Goal: Check status: Check status

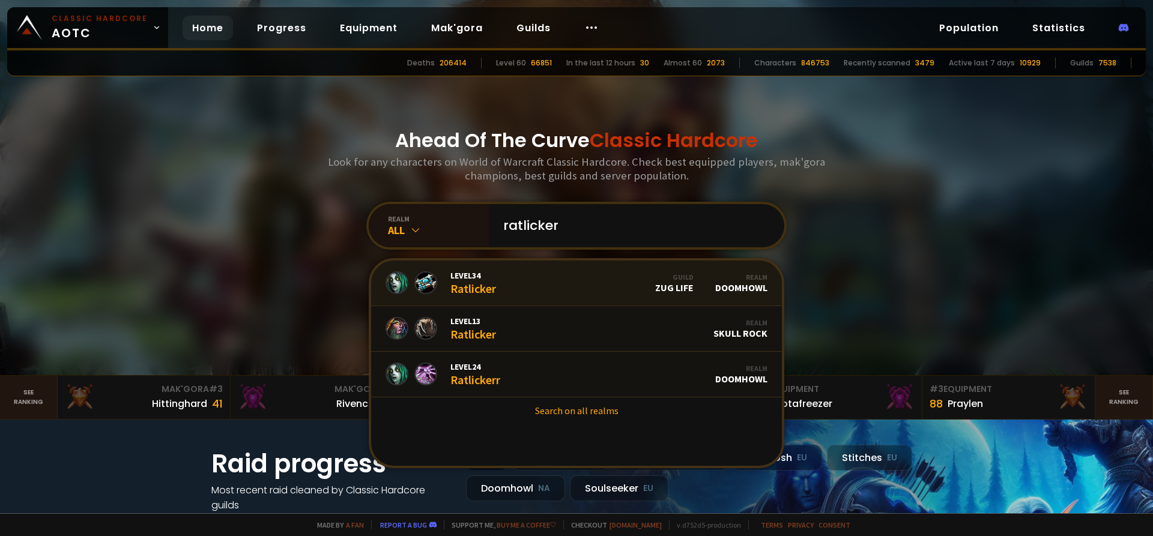
type input "ratlicker"
click at [519, 285] on link "Level 34 Ratlicker Guild Zug Life Realm Doomhowl" at bounding box center [576, 284] width 411 height 46
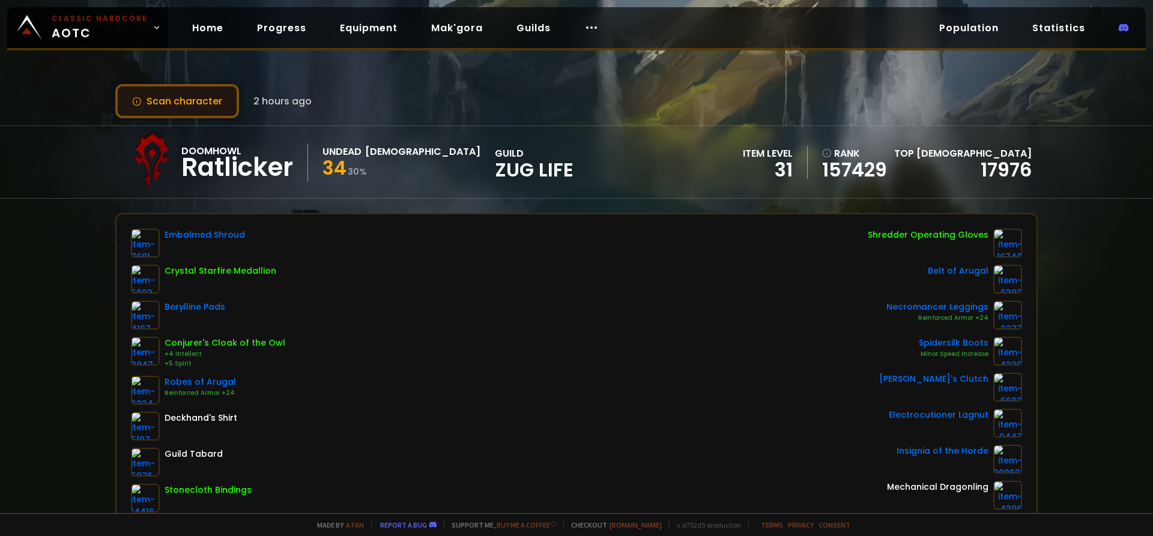
click at [198, 103] on button "Scan character" at bounding box center [177, 101] width 124 height 34
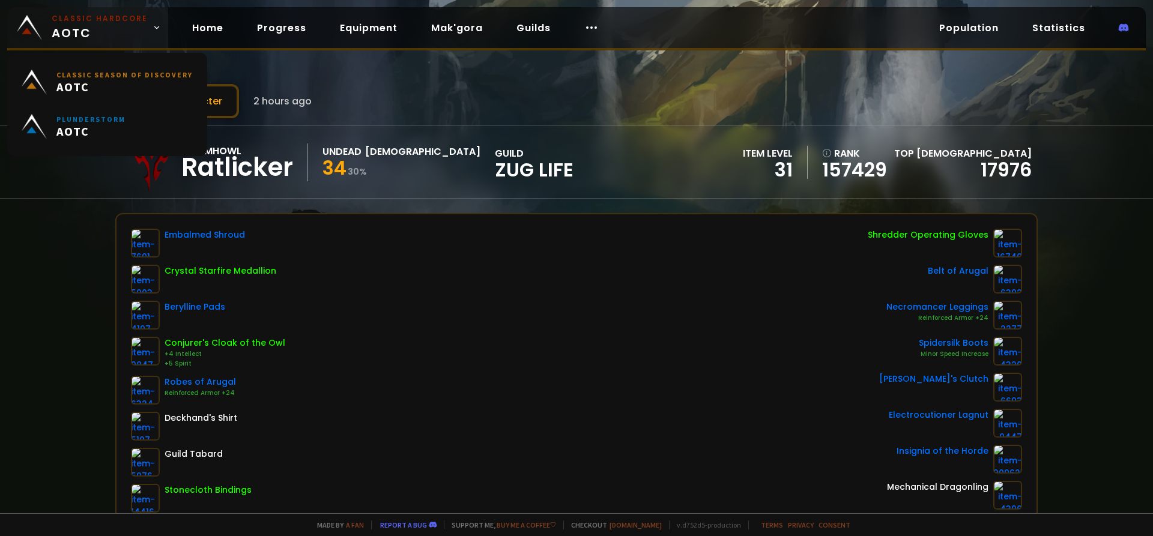
click at [80, 28] on span "Classic Hardcore AOTC" at bounding box center [100, 27] width 96 height 29
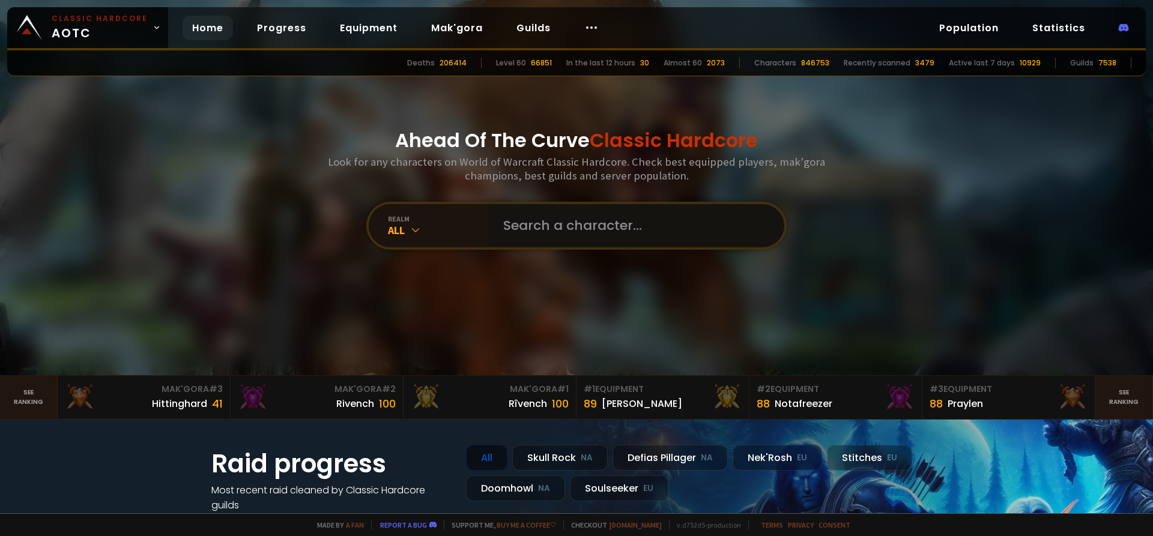
click at [574, 238] on input "text" at bounding box center [633, 225] width 274 height 43
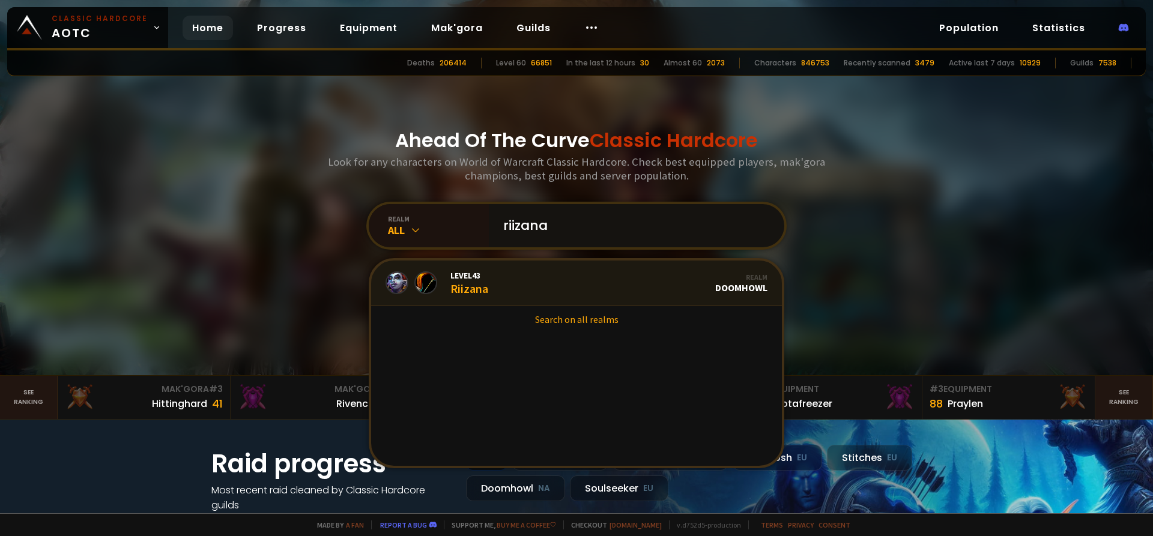
type input "riizana"
click at [535, 281] on link "Level 43 Riizana Realm Doomhowl" at bounding box center [576, 284] width 411 height 46
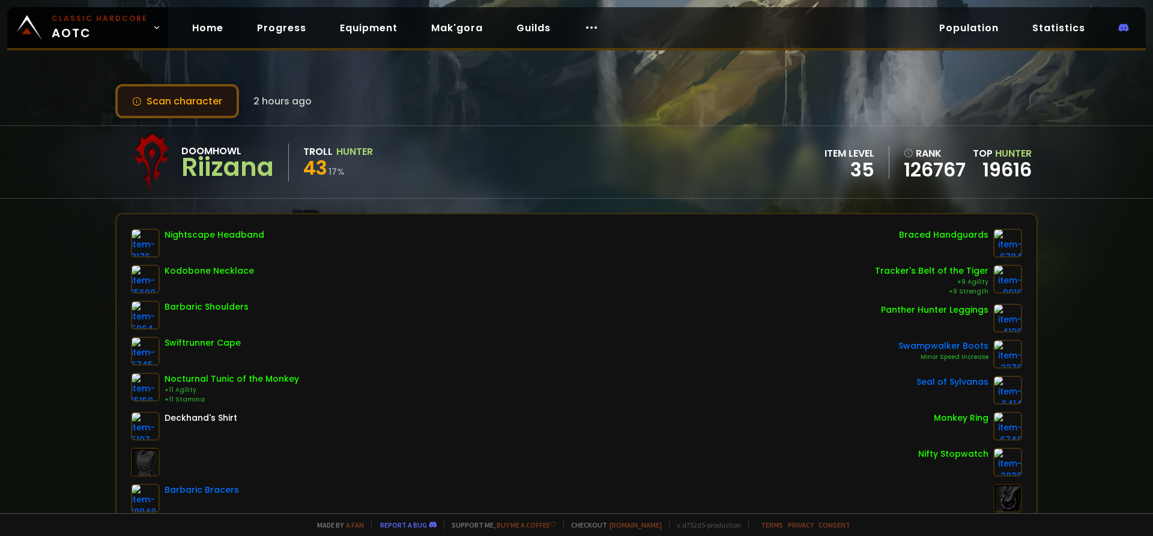
click at [199, 100] on button "Scan character" at bounding box center [177, 101] width 124 height 34
